Goal: Task Accomplishment & Management: Manage account settings

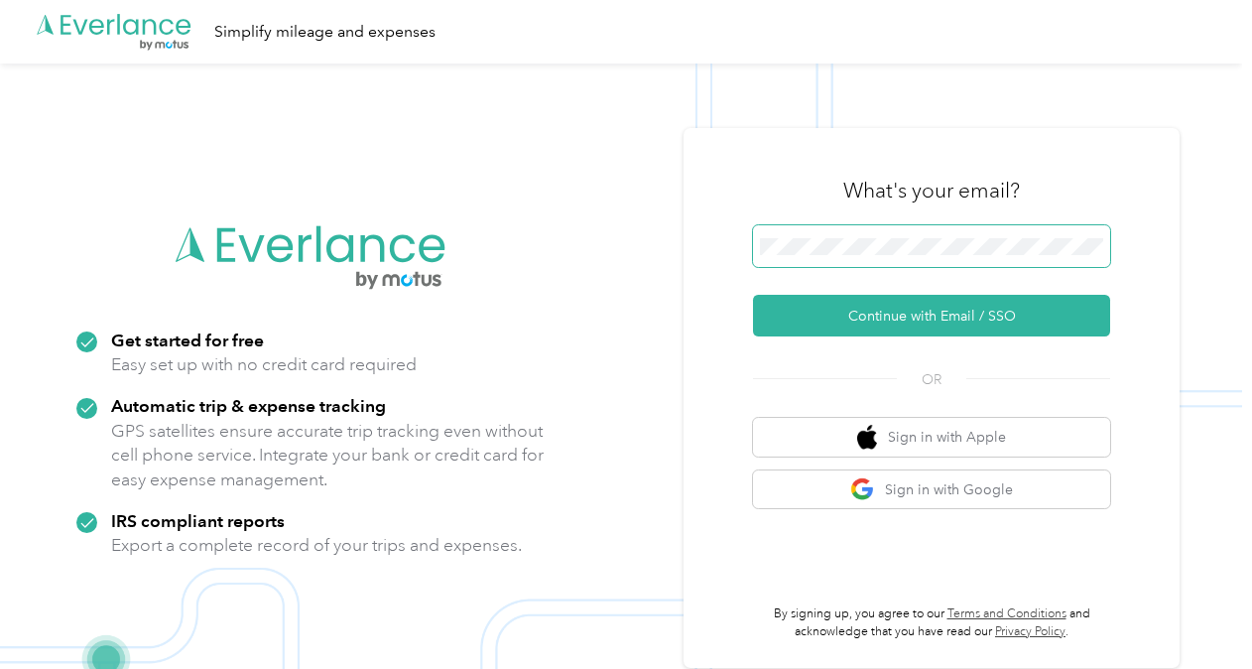
click at [903, 234] on span at bounding box center [931, 246] width 357 height 42
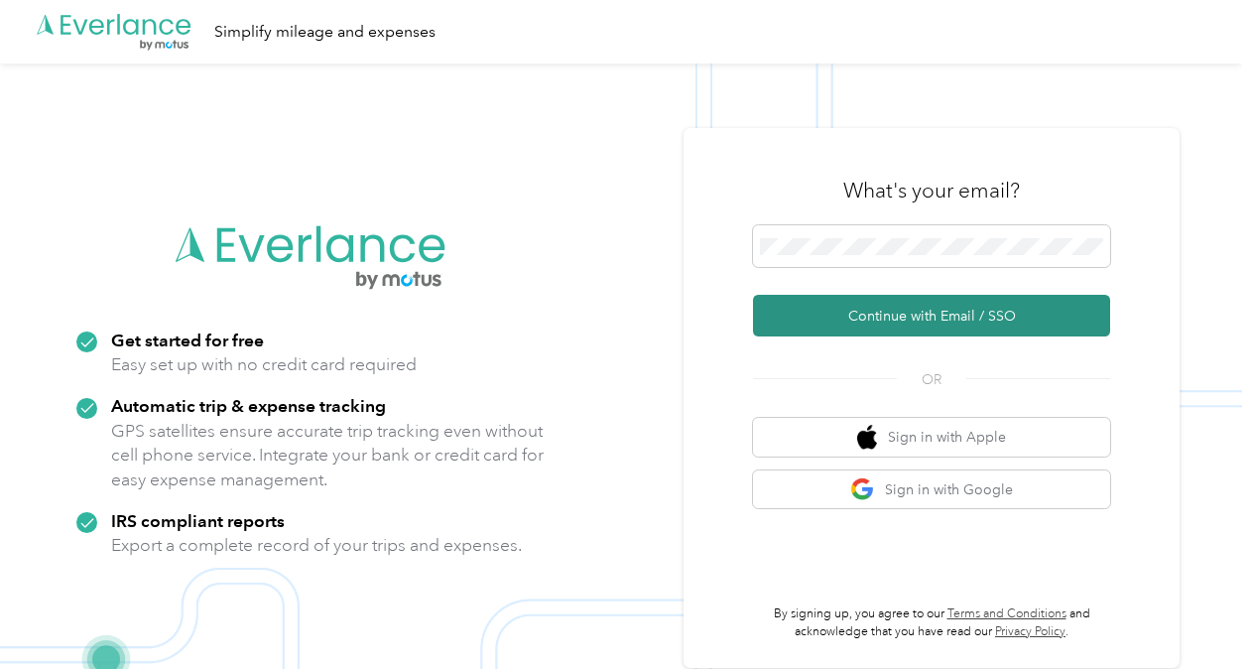
click at [916, 333] on button "Continue with Email / SSO" at bounding box center [931, 316] width 357 height 42
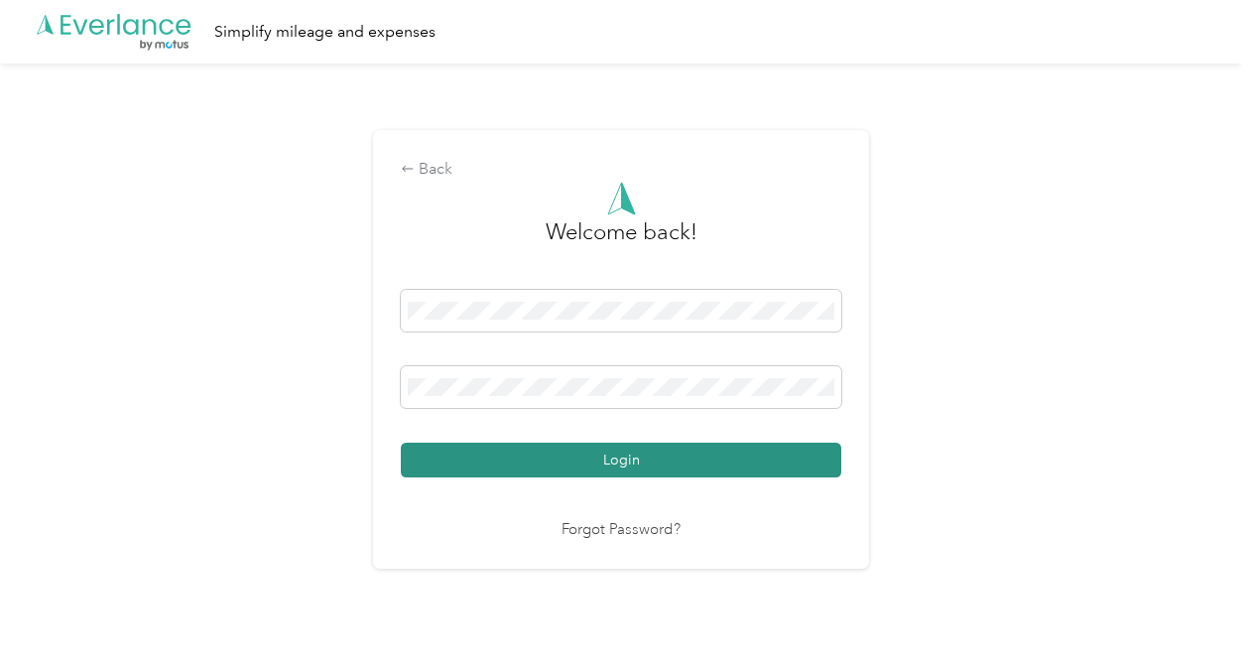
click at [619, 466] on button "Login" at bounding box center [621, 460] width 441 height 35
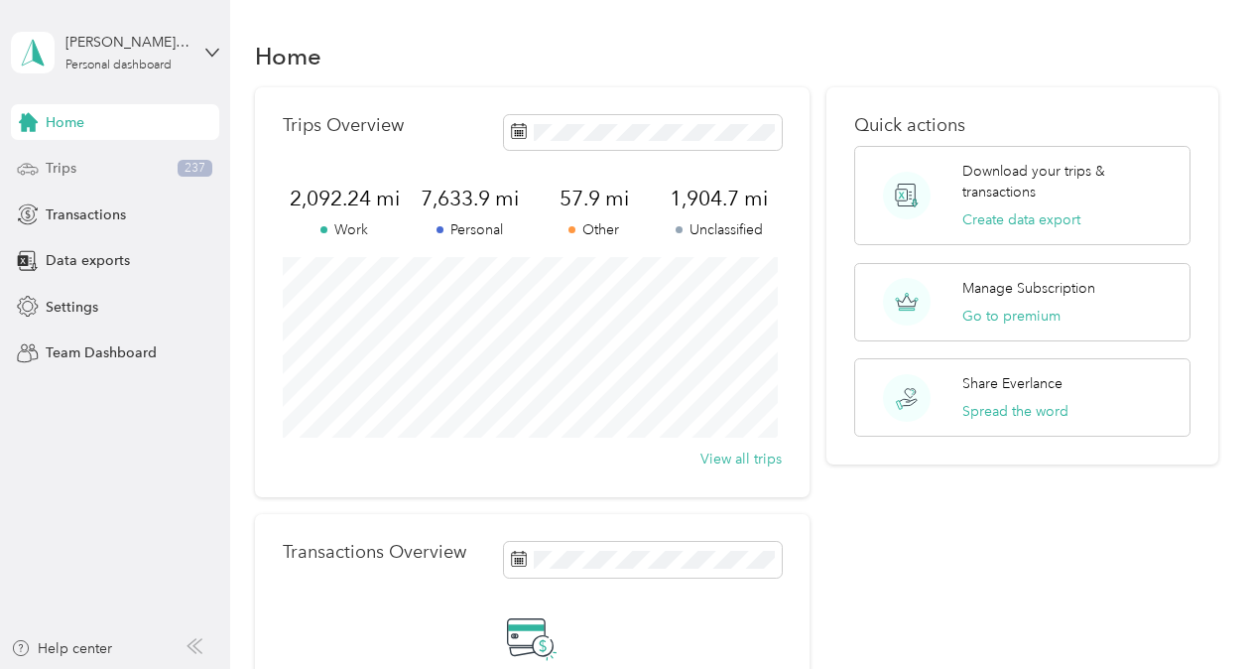
click at [46, 172] on span "Trips" at bounding box center [61, 168] width 31 height 21
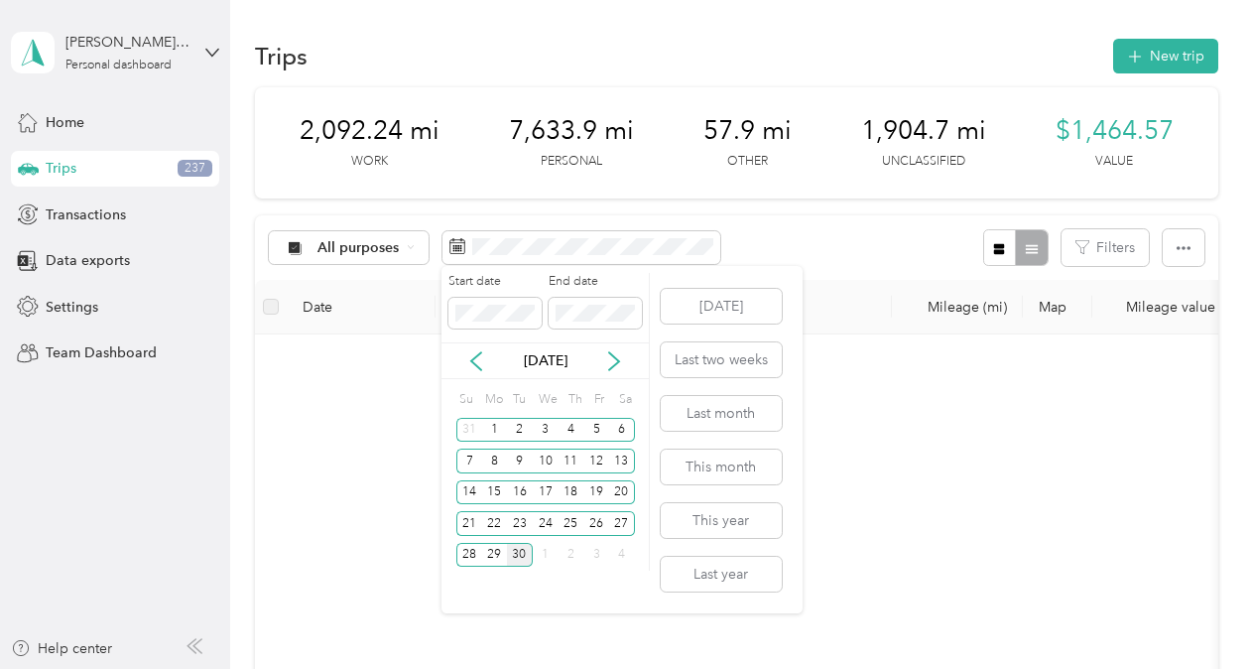
click at [493, 357] on div "[DATE]" at bounding box center [545, 360] width 207 height 21
click at [485, 360] on icon at bounding box center [476, 361] width 20 height 20
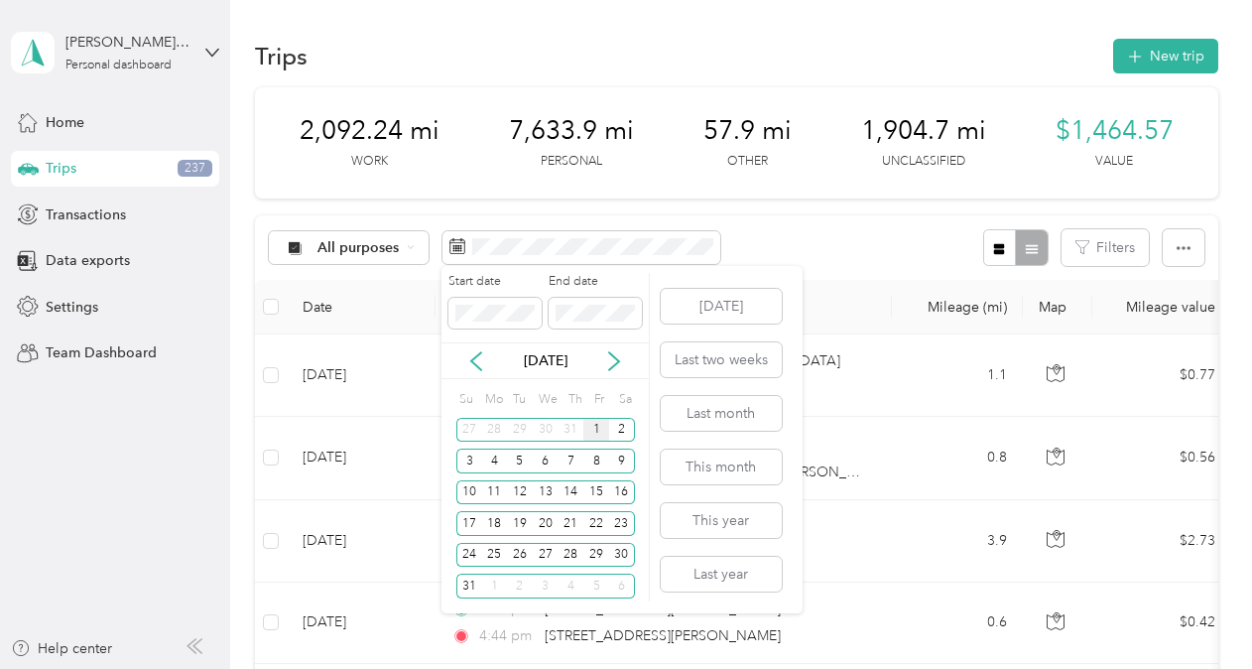
click at [593, 429] on div "1" at bounding box center [597, 430] width 26 height 25
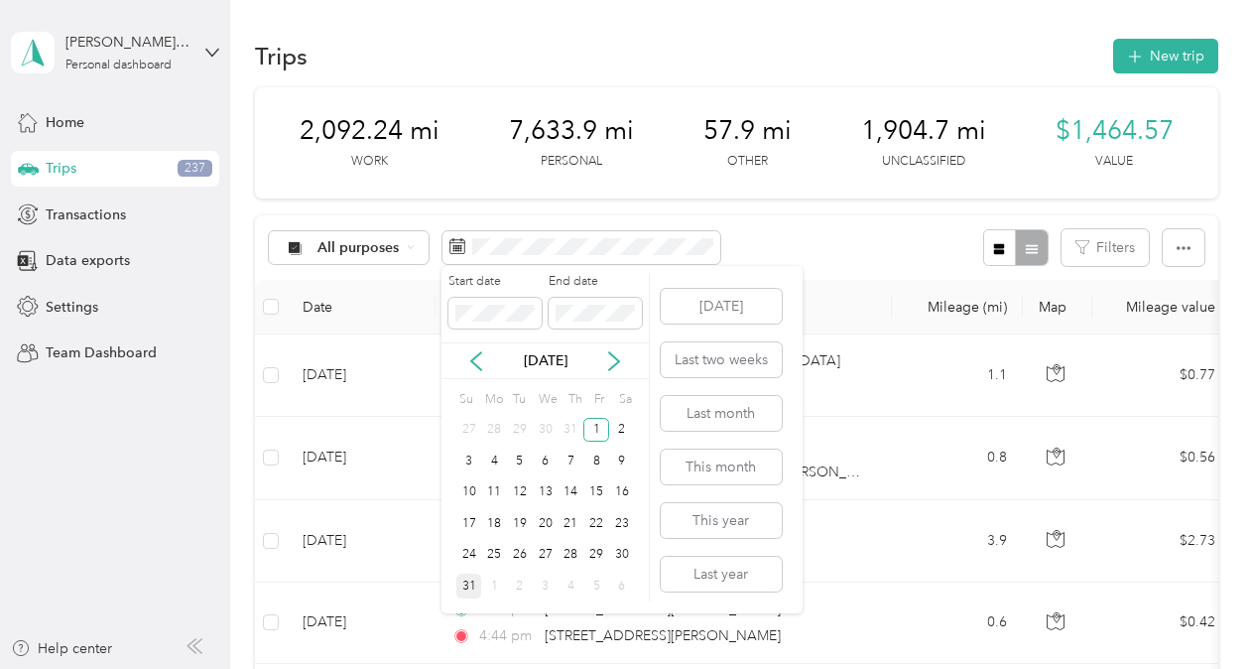
click at [468, 584] on div "31" at bounding box center [469, 586] width 26 height 25
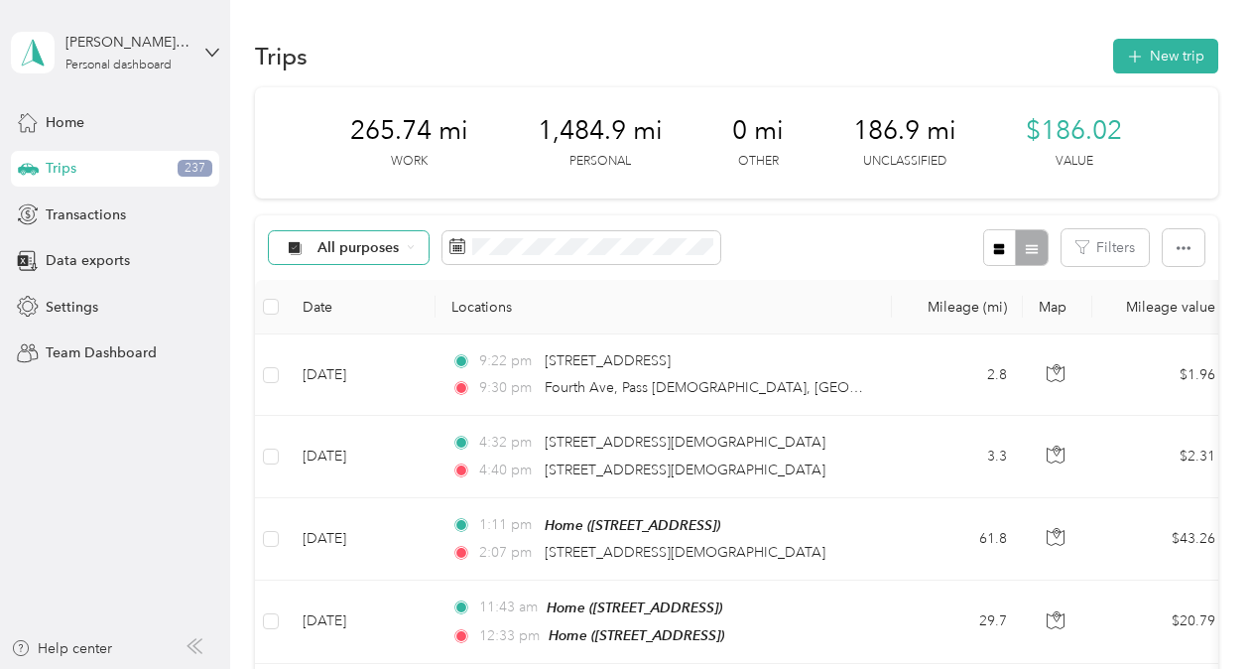
click at [395, 242] on span "All purposes" at bounding box center [359, 248] width 82 height 14
click at [363, 370] on li "Personal" at bounding box center [354, 387] width 171 height 35
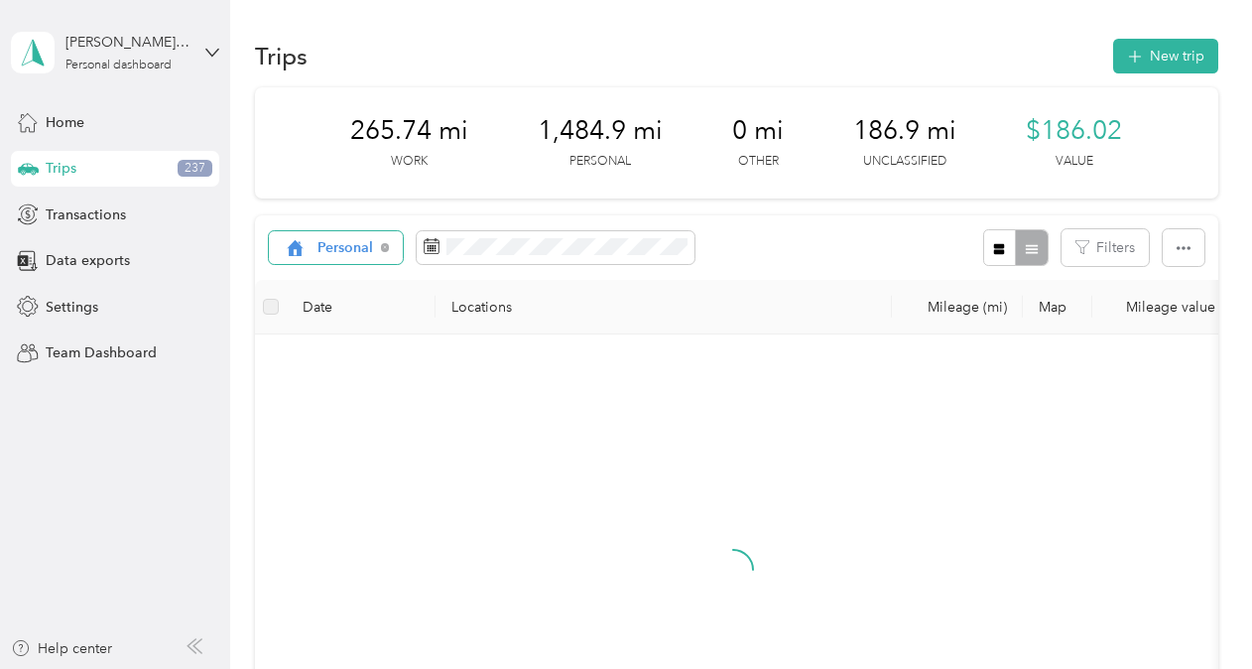
click at [357, 250] on span "Personal" at bounding box center [346, 248] width 57 height 14
click at [355, 355] on li "Work" at bounding box center [354, 352] width 171 height 35
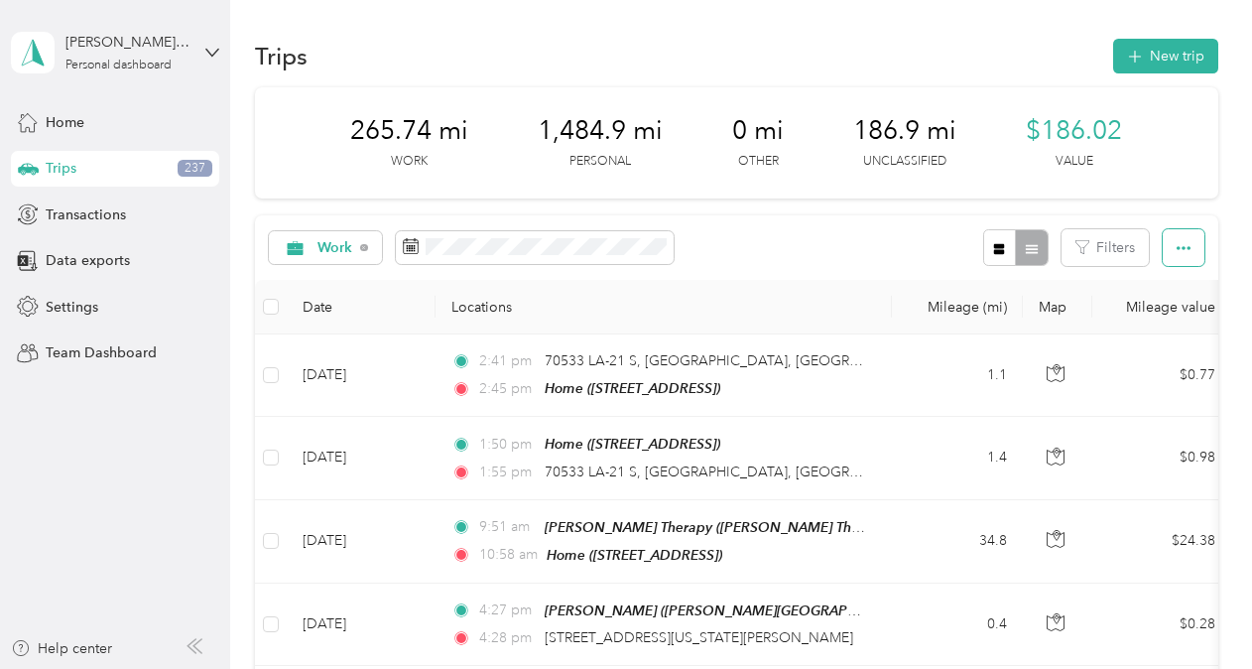
click at [1177, 249] on icon "button" at bounding box center [1184, 248] width 14 height 4
click at [1167, 315] on span "Export" at bounding box center [1150, 319] width 42 height 17
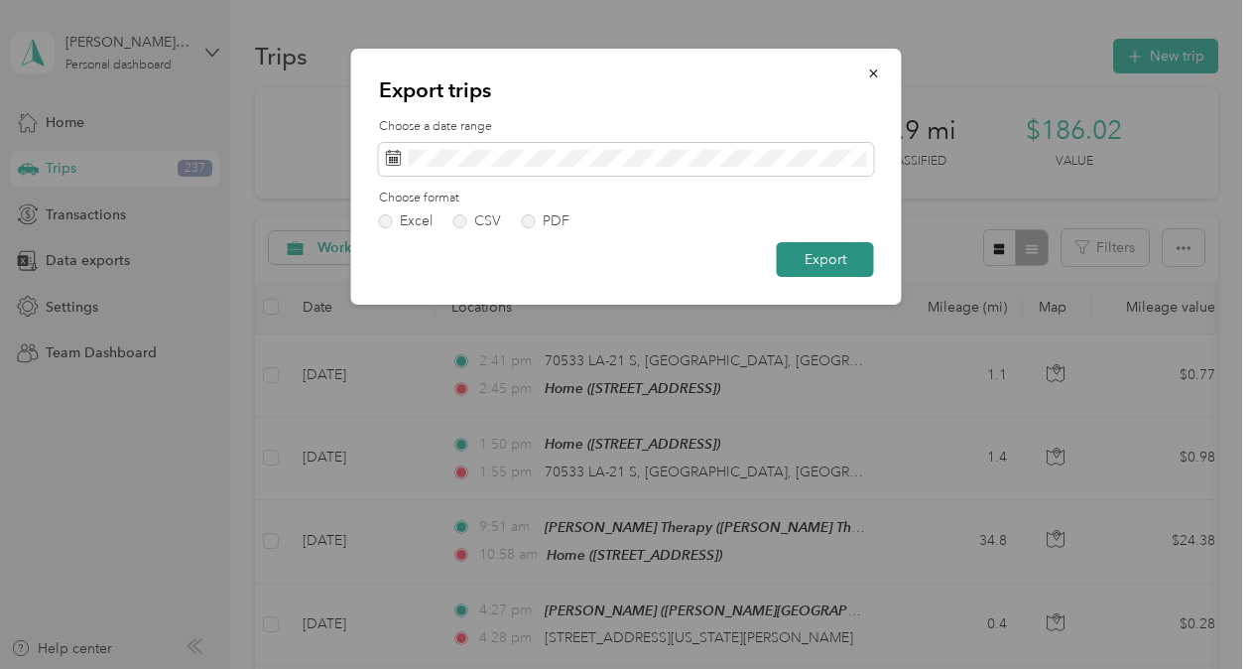
click at [840, 254] on button "Export" at bounding box center [825, 259] width 97 height 35
